Goal: Information Seeking & Learning: Learn about a topic

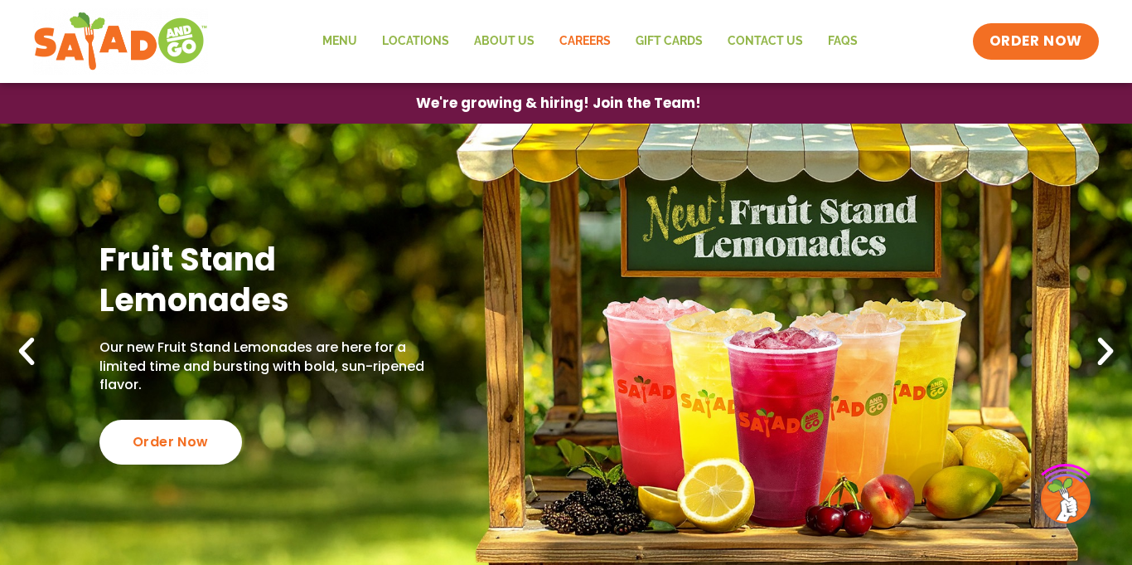
click at [579, 32] on link "Careers" at bounding box center [585, 41] width 76 height 38
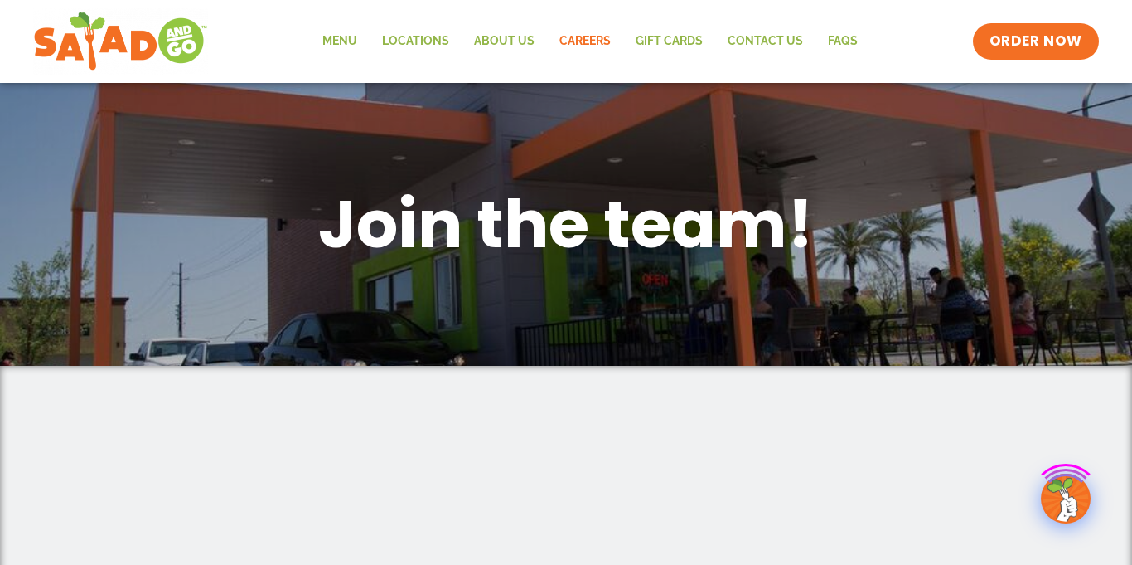
click at [579, 33] on link "Careers" at bounding box center [585, 41] width 76 height 38
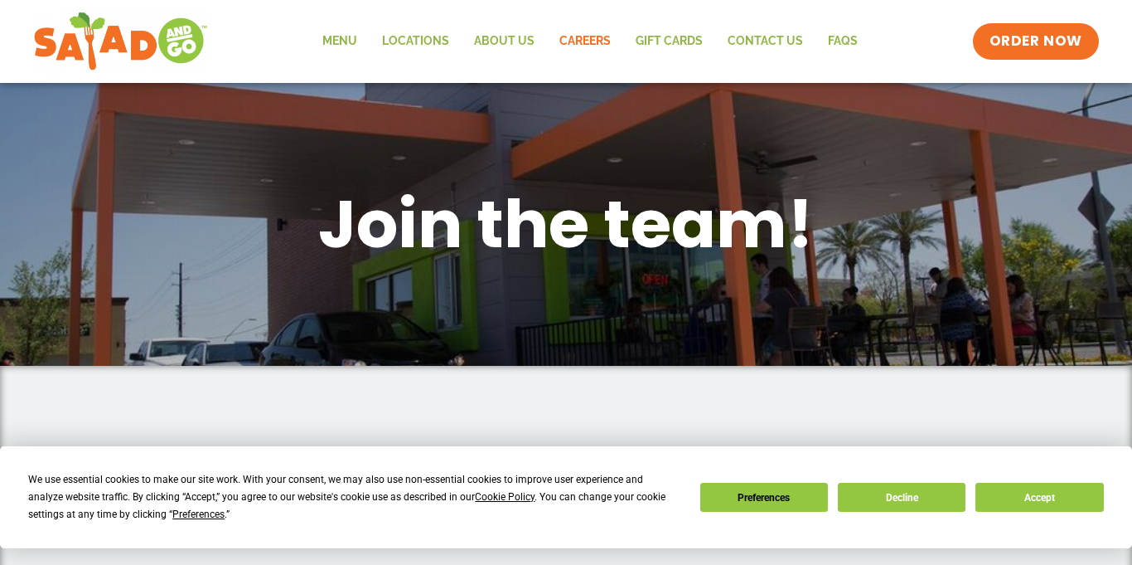
click at [579, 35] on link "Careers" at bounding box center [585, 41] width 76 height 38
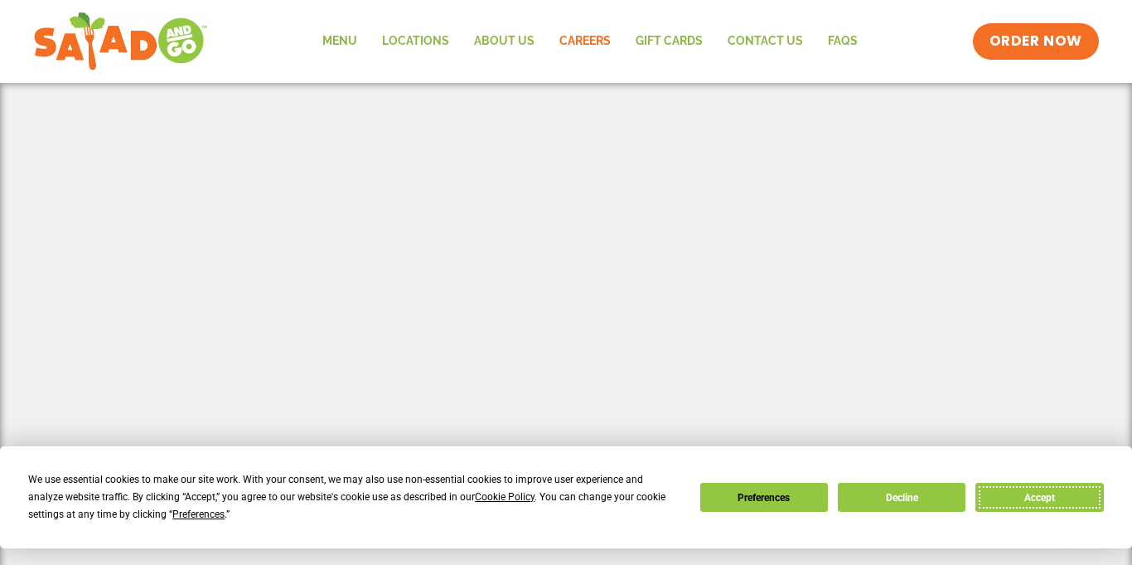
click at [1064, 497] on button "Accept" at bounding box center [1040, 496] width 128 height 29
